Goal: Obtain resource: Download file/media

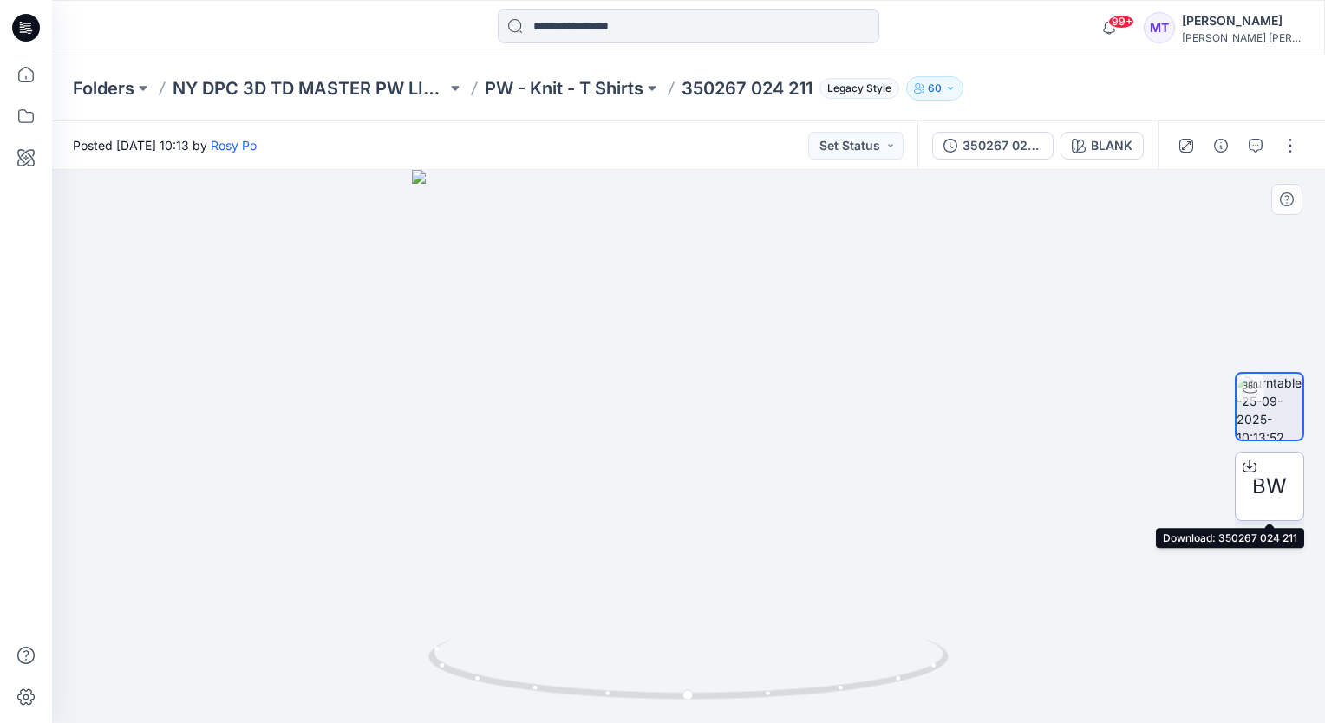
click at [1278, 489] on span "BW" at bounding box center [1269, 486] width 35 height 31
click at [605, 82] on p "PW - Knit - T Shirts" at bounding box center [564, 88] width 159 height 24
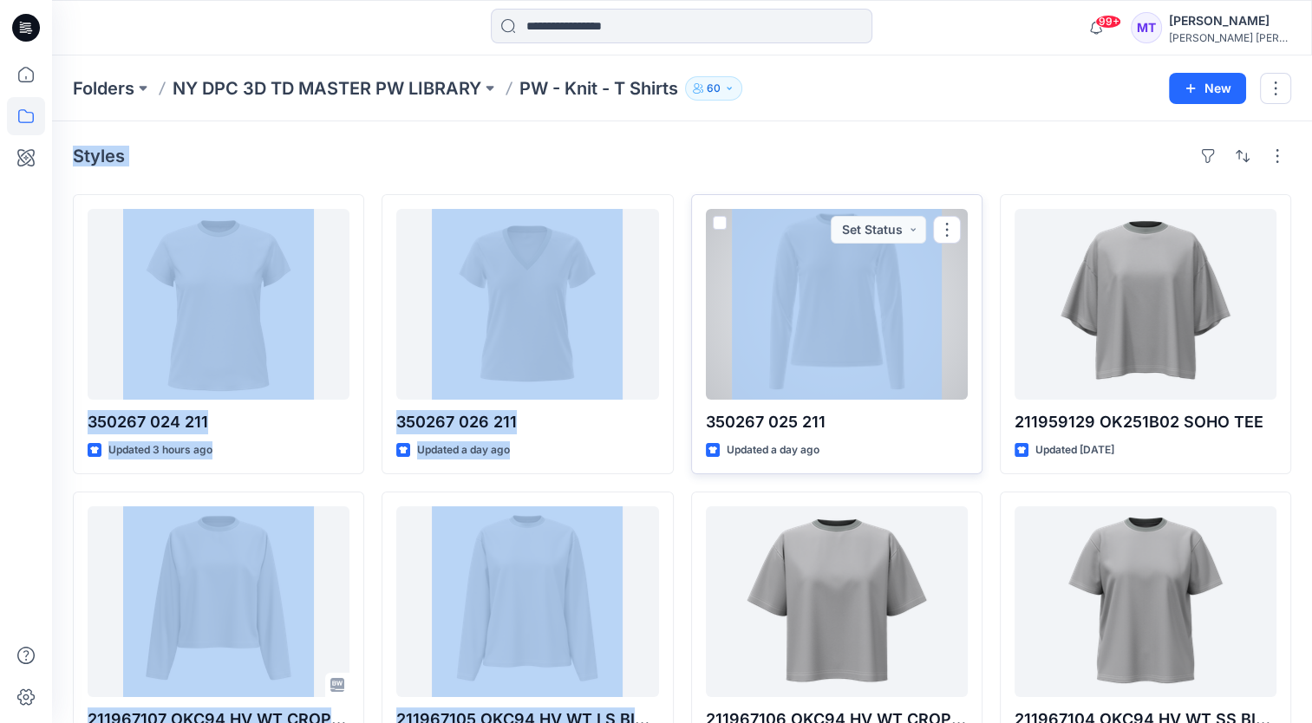
drag, startPoint x: 83, startPoint y: 194, endPoint x: 908, endPoint y: 389, distance: 847.3
click at [908, 389] on div "Styles 350267 024 211 Updated 3 hours ago 211967107 OKC94 HV WT CROPPED LS TEE …" at bounding box center [682, 636] width 1260 height 1030
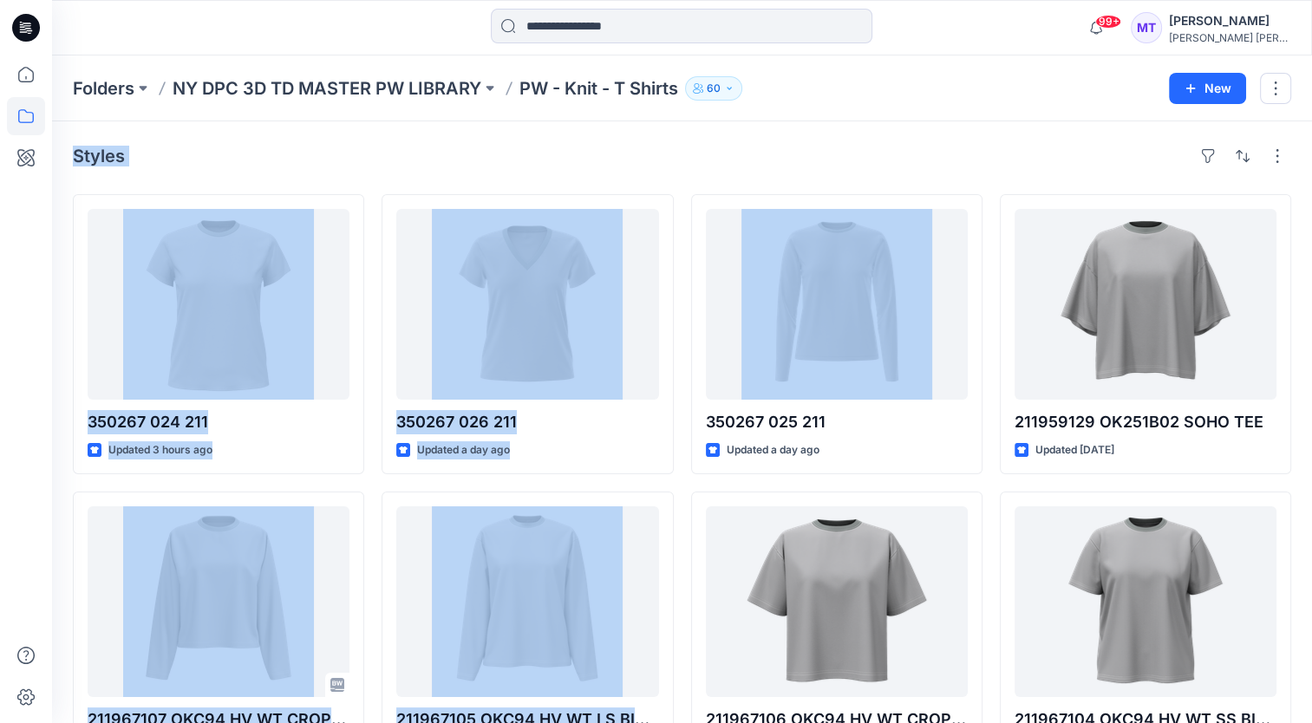
click at [853, 130] on div "Styles 350267 024 211 Updated 3 hours ago 211967107 OKC94 HV WT CROPPED LS TEE …" at bounding box center [682, 636] width 1260 height 1030
click at [624, 150] on div "Styles" at bounding box center [682, 156] width 1218 height 28
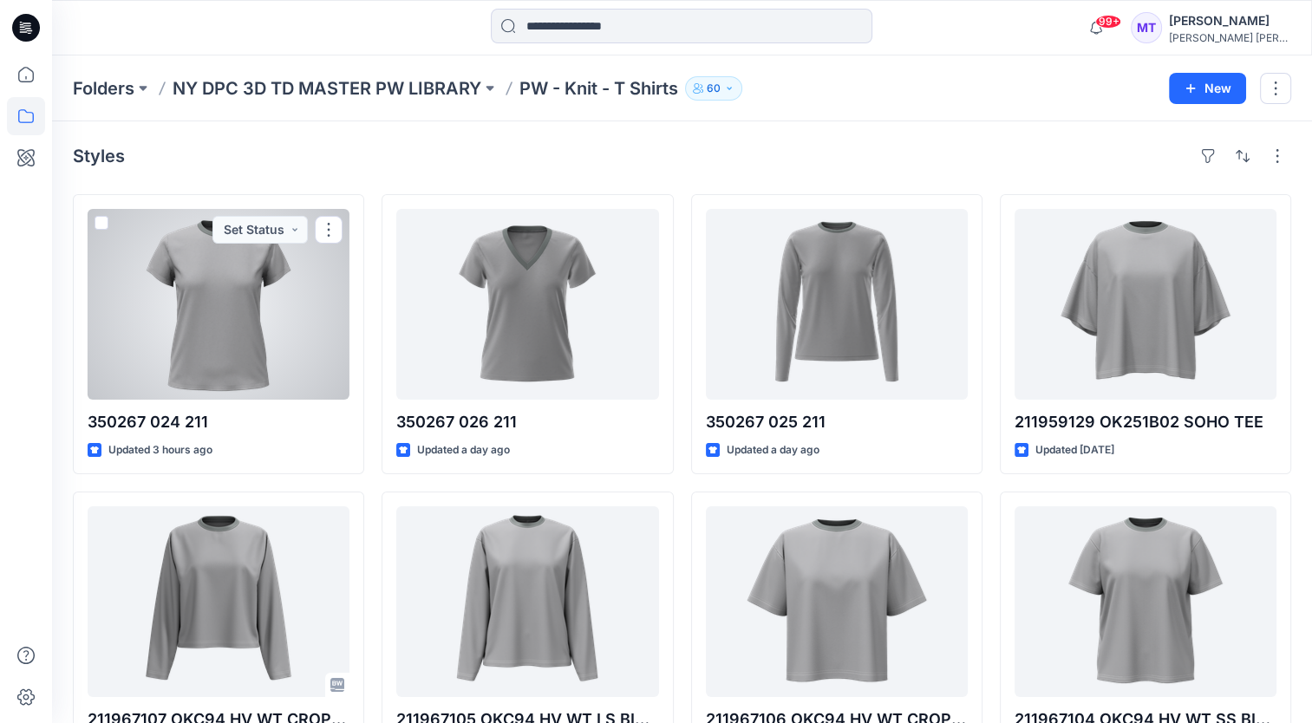
click at [237, 345] on div at bounding box center [219, 304] width 262 height 191
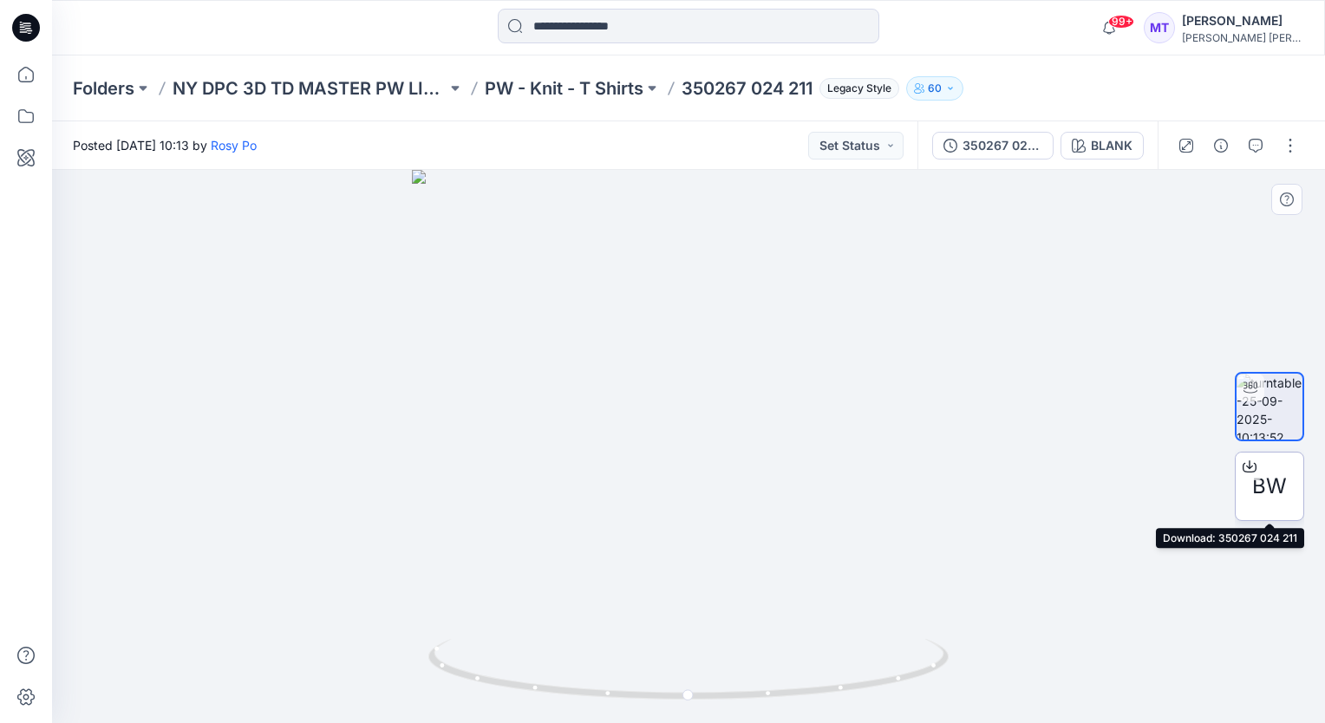
click at [1271, 480] on span "BW" at bounding box center [1269, 486] width 35 height 31
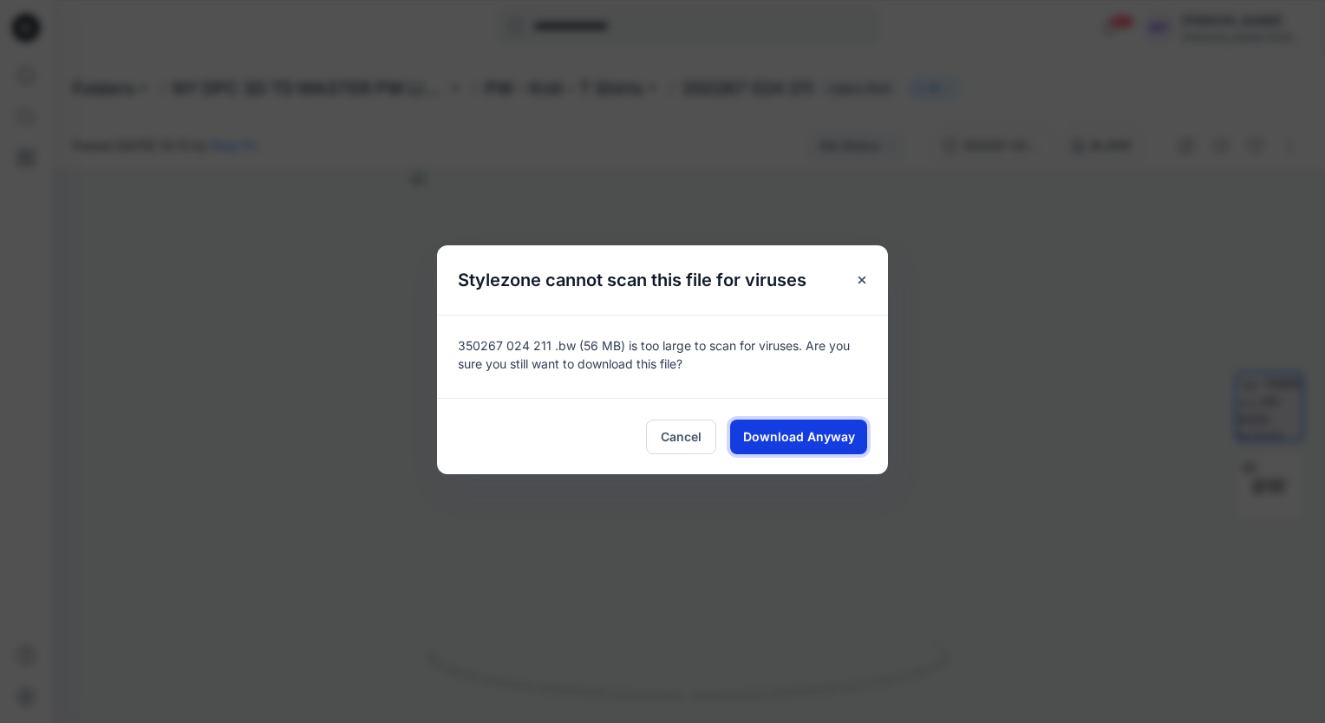
click at [831, 439] on span "Download Anyway" at bounding box center [799, 437] width 112 height 18
